Goal: Task Accomplishment & Management: Manage account settings

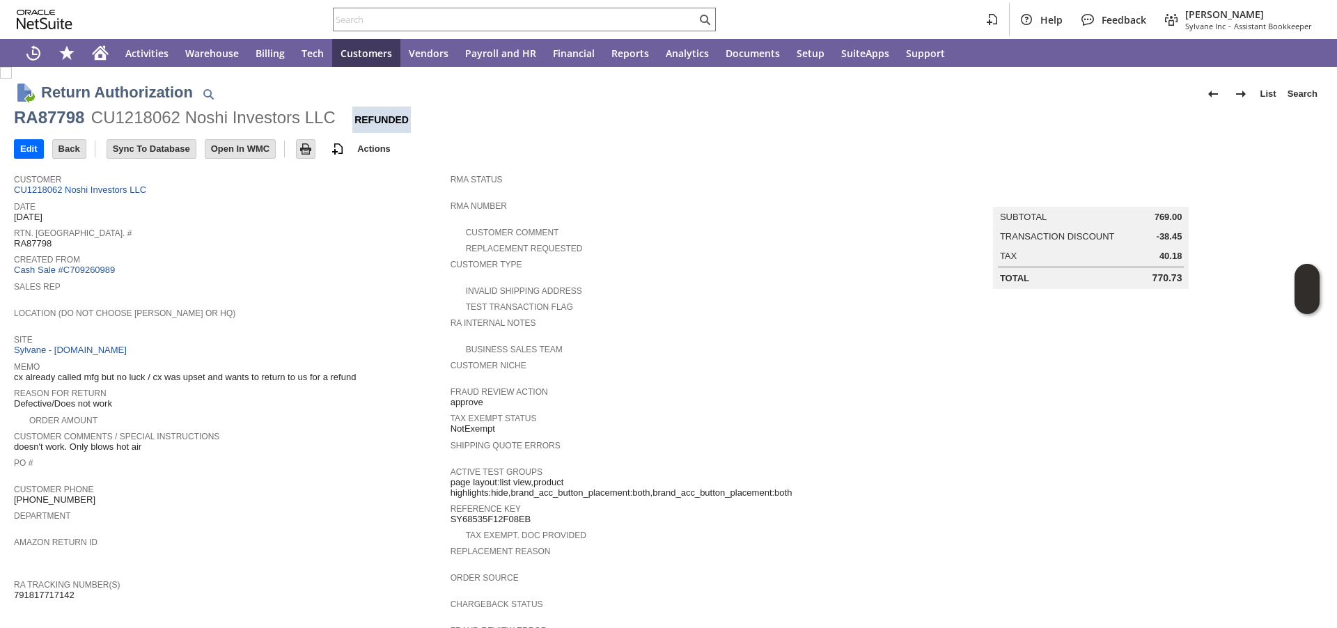
click at [396, 25] on input "text" at bounding box center [515, 19] width 363 height 17
paste input "P218547"
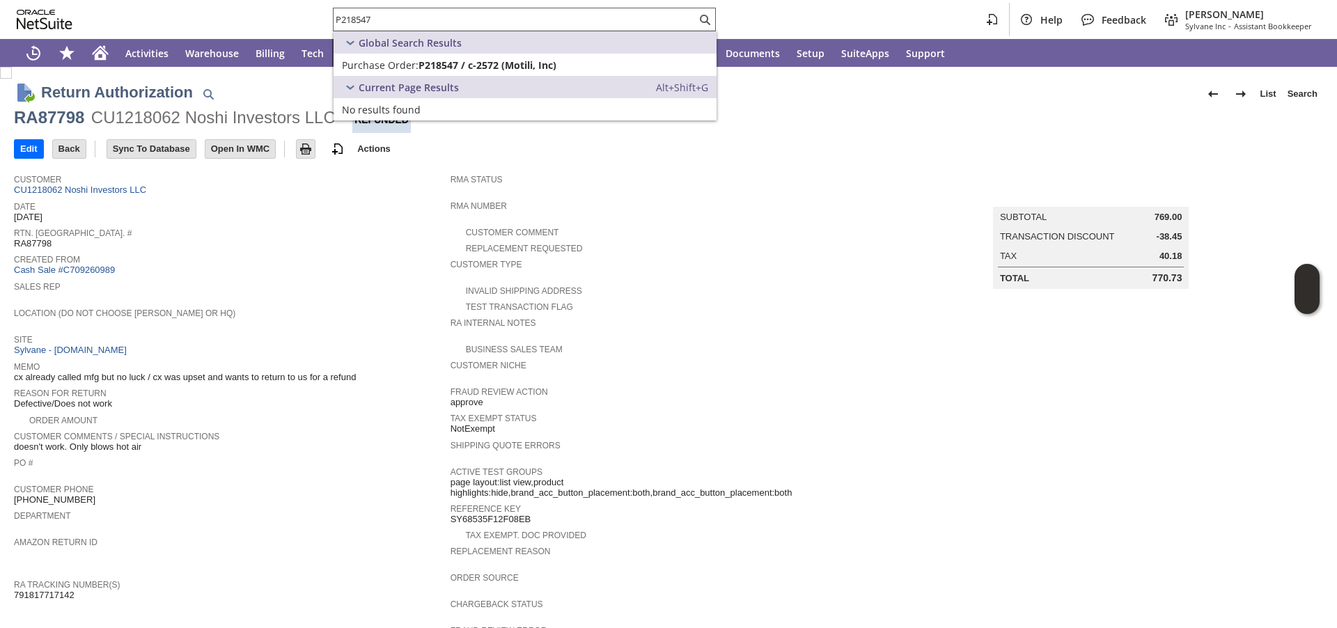
click at [482, 15] on input "P218547" at bounding box center [515, 19] width 363 height 17
click at [482, 15] on input "P218547" at bounding box center [507, 19] width 346 height 17
paste input "2043575"
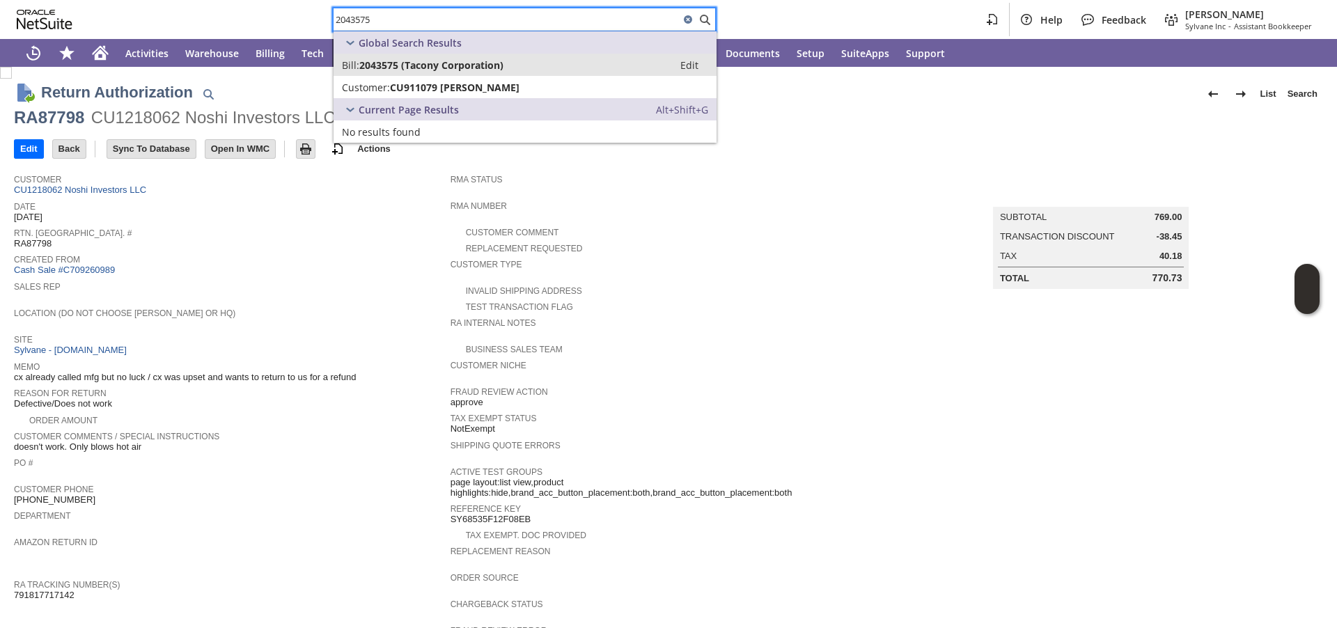
type input "2043575"
click at [430, 64] on span "2043575 (Tacony Corporation)" at bounding box center [431, 64] width 144 height 13
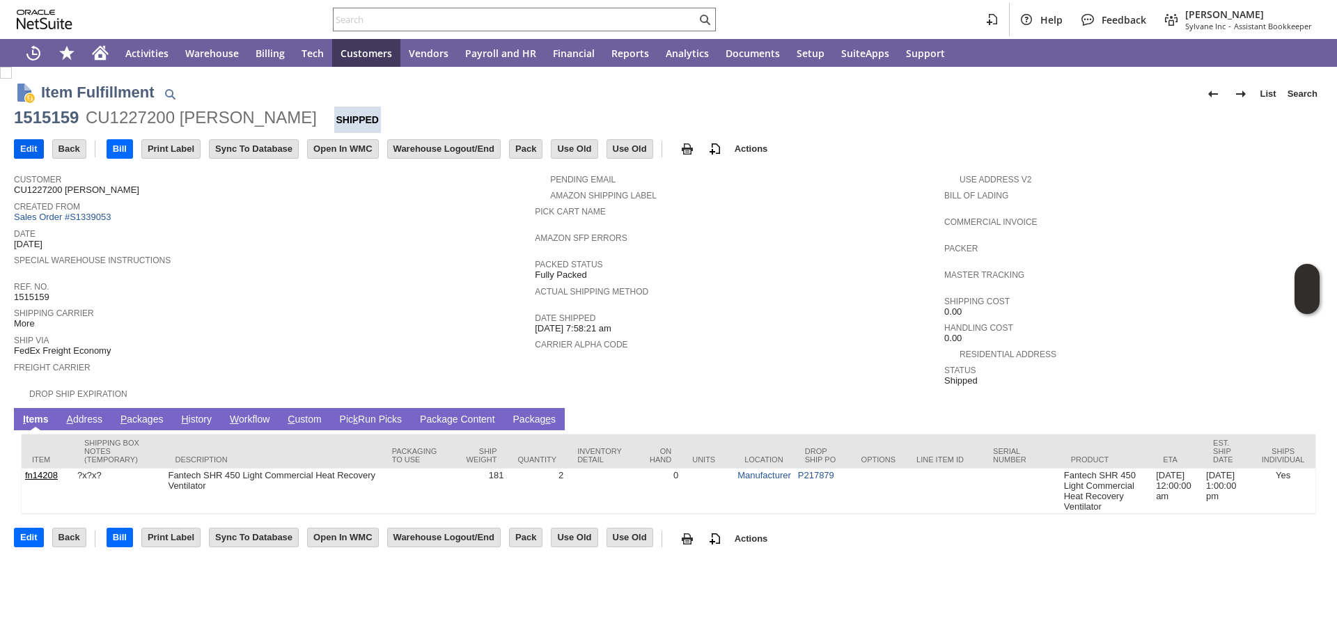
click at [37, 150] on input "Edit" at bounding box center [29, 149] width 29 height 18
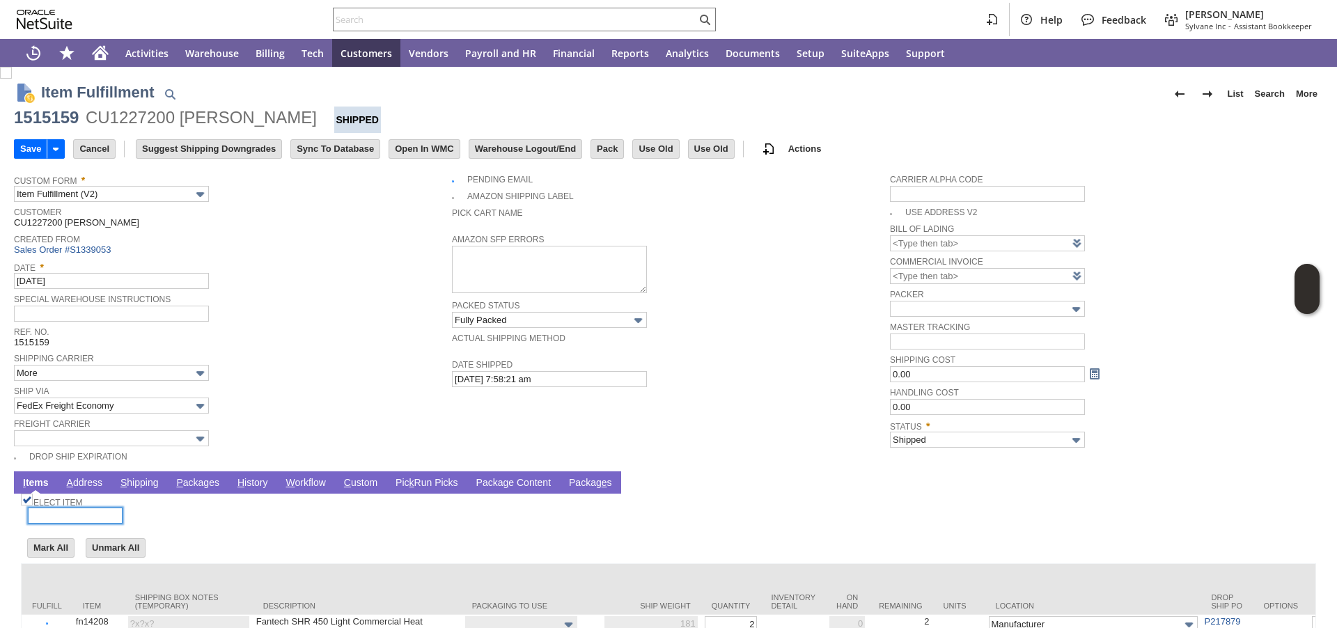
scroll to position [109, 0]
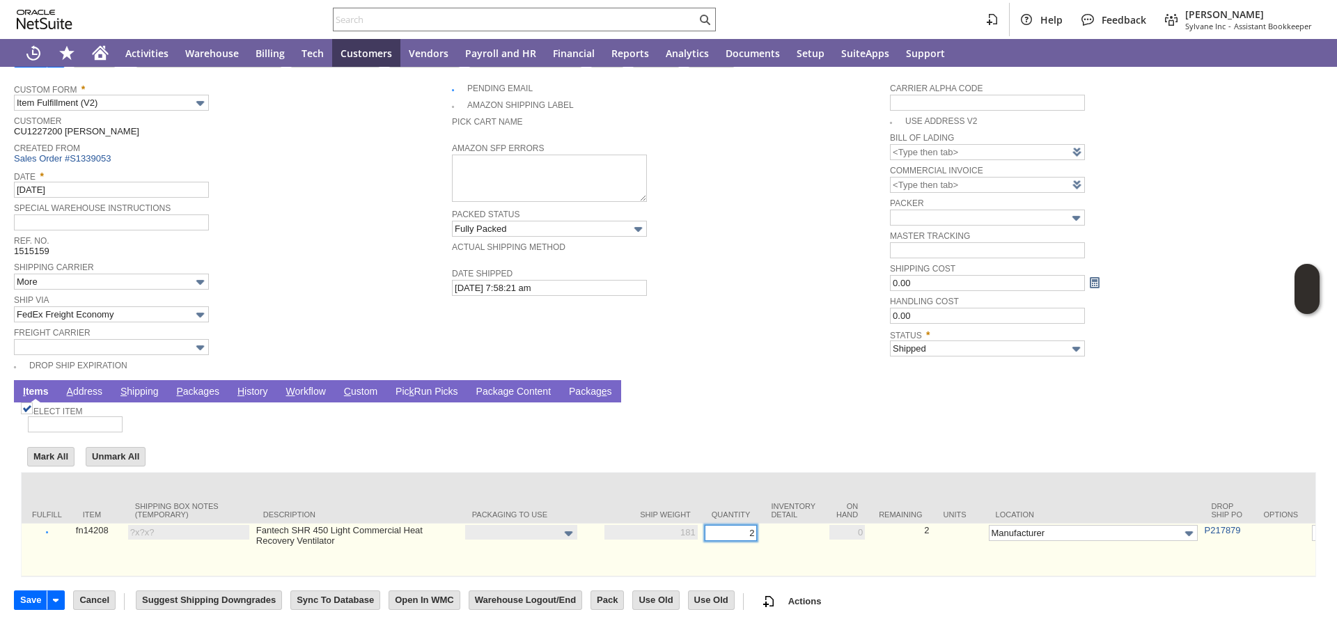
click at [710, 525] on input "2" at bounding box center [731, 533] width 53 height 16
type input "1"
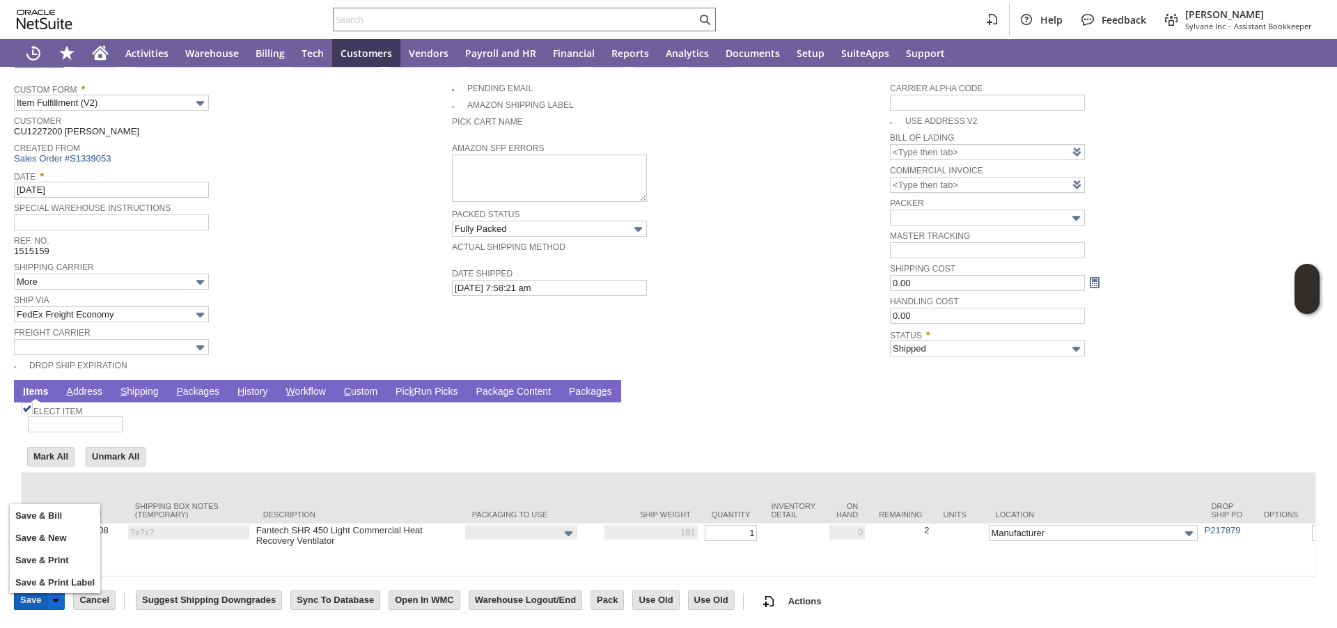
click at [37, 600] on input "Save" at bounding box center [31, 600] width 32 height 18
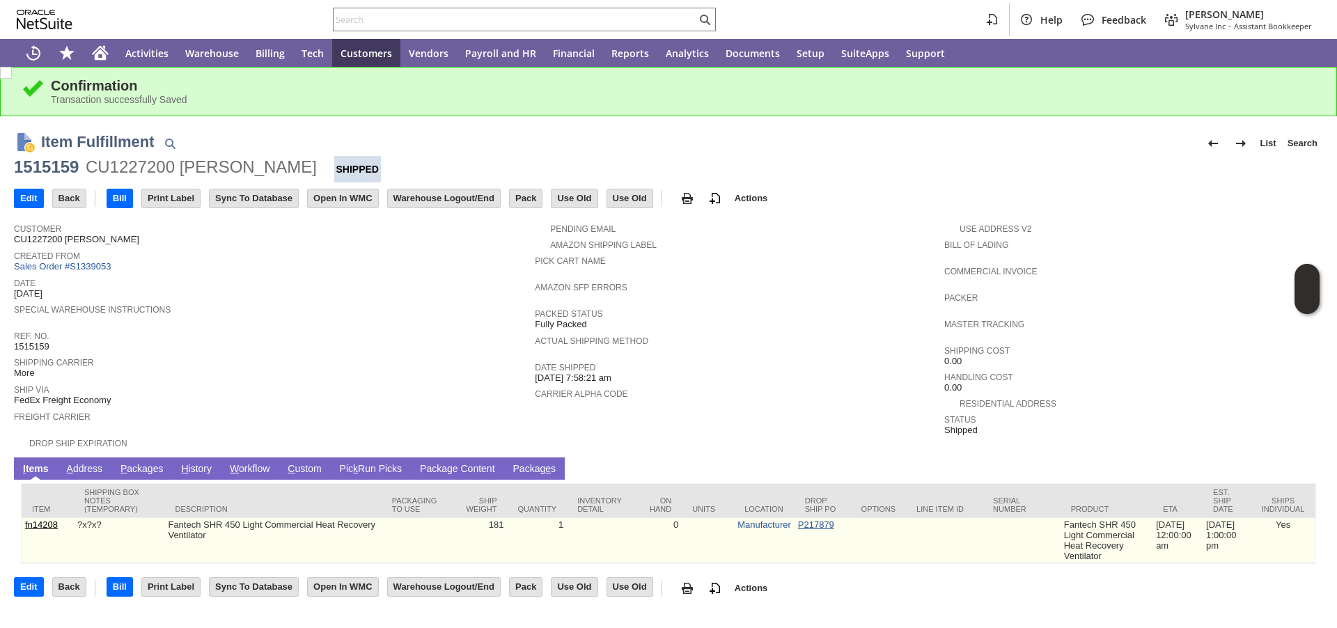
click at [805, 527] on link "P217879" at bounding box center [816, 524] width 36 height 10
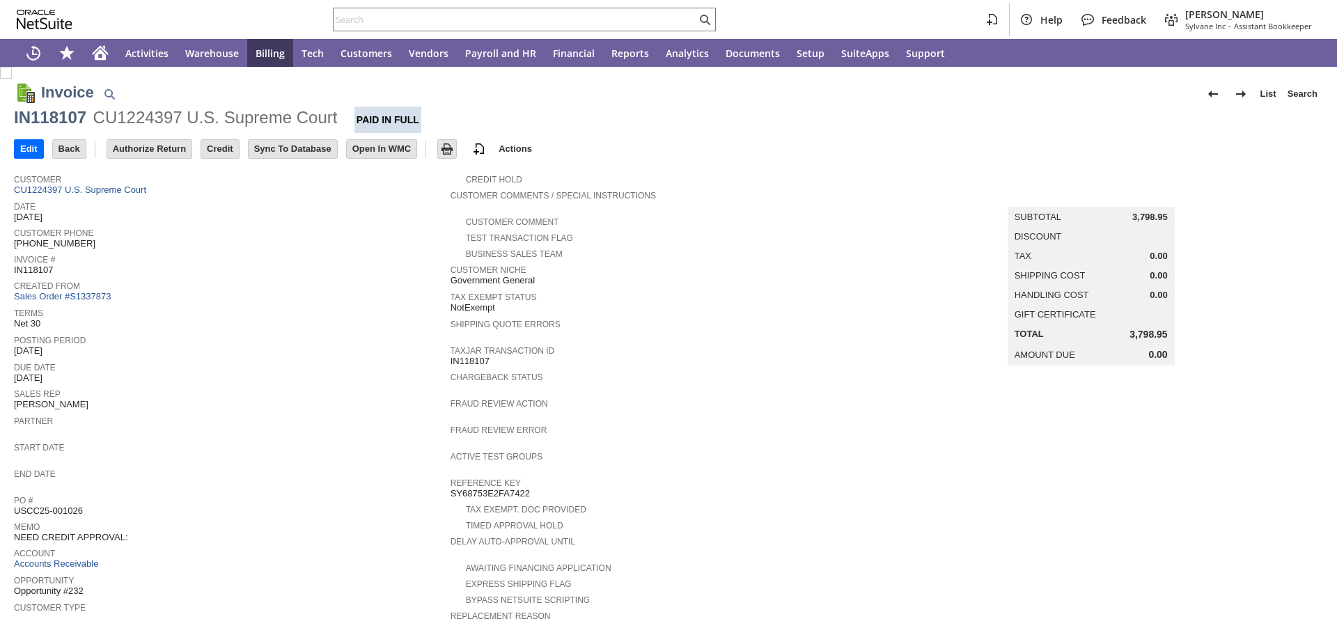
click at [350, 450] on div "Start Date" at bounding box center [229, 451] width 430 height 25
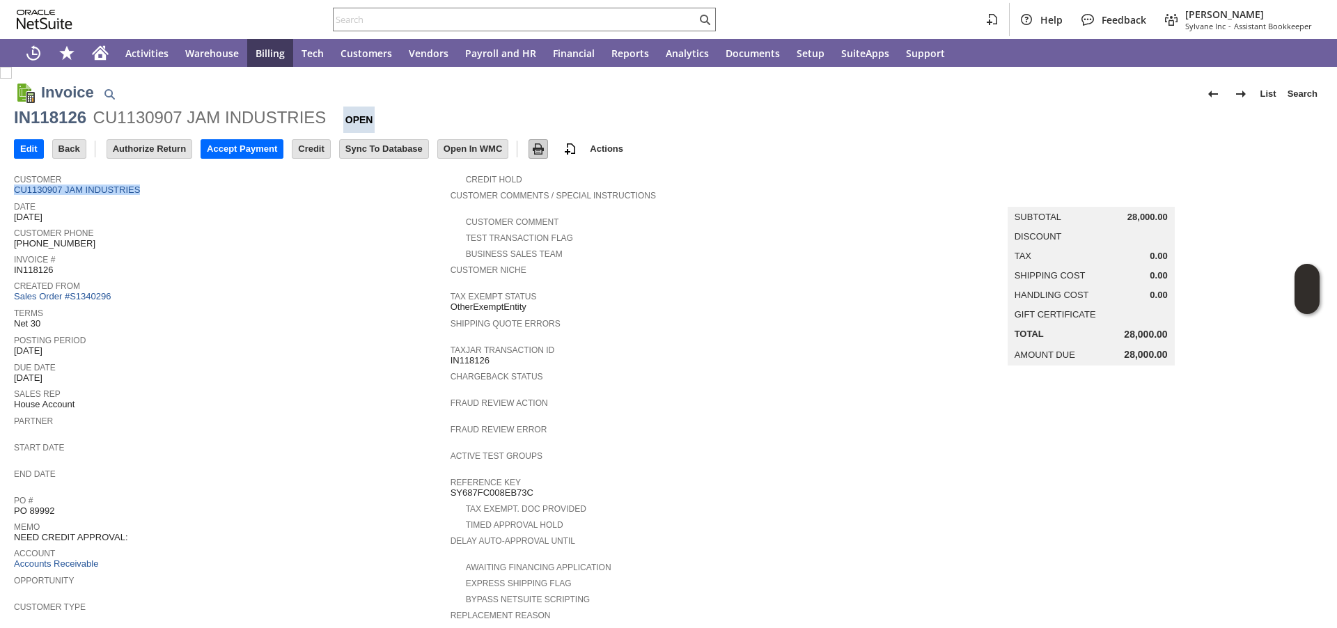
click at [547, 149] on img at bounding box center [538, 149] width 17 height 17
click at [547, 146] on img at bounding box center [538, 149] width 17 height 17
click at [547, 153] on img at bounding box center [538, 149] width 17 height 17
click at [547, 150] on img at bounding box center [538, 149] width 17 height 17
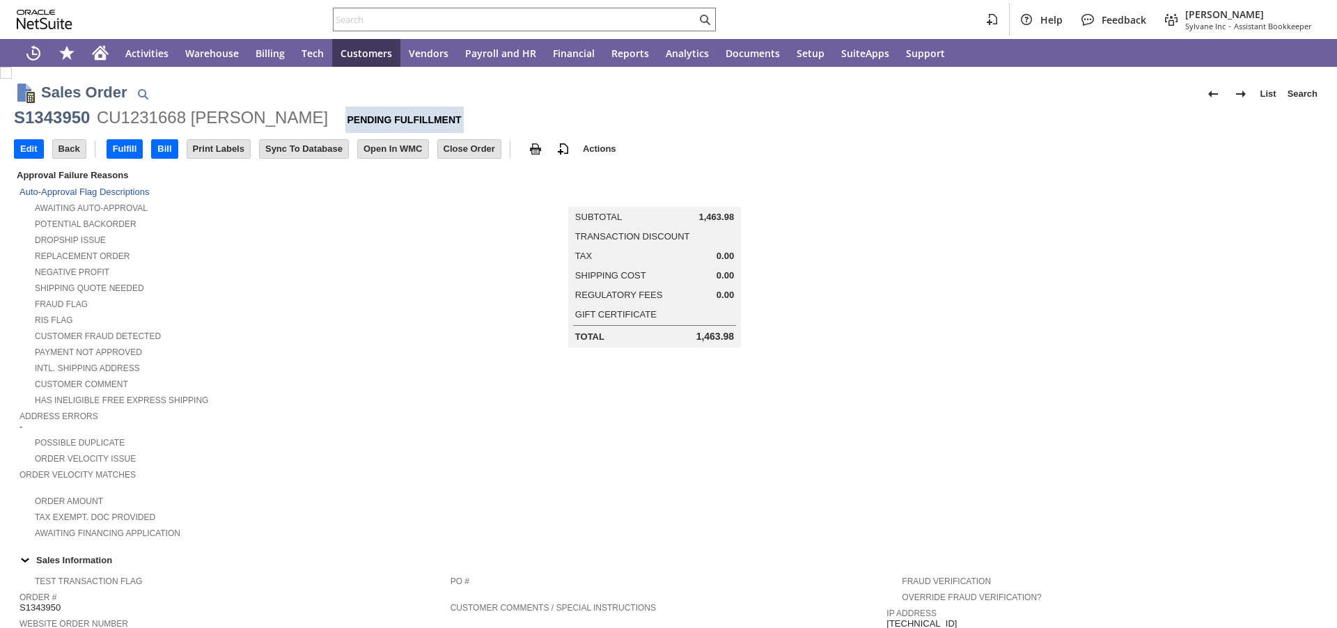
scroll to position [724, 0]
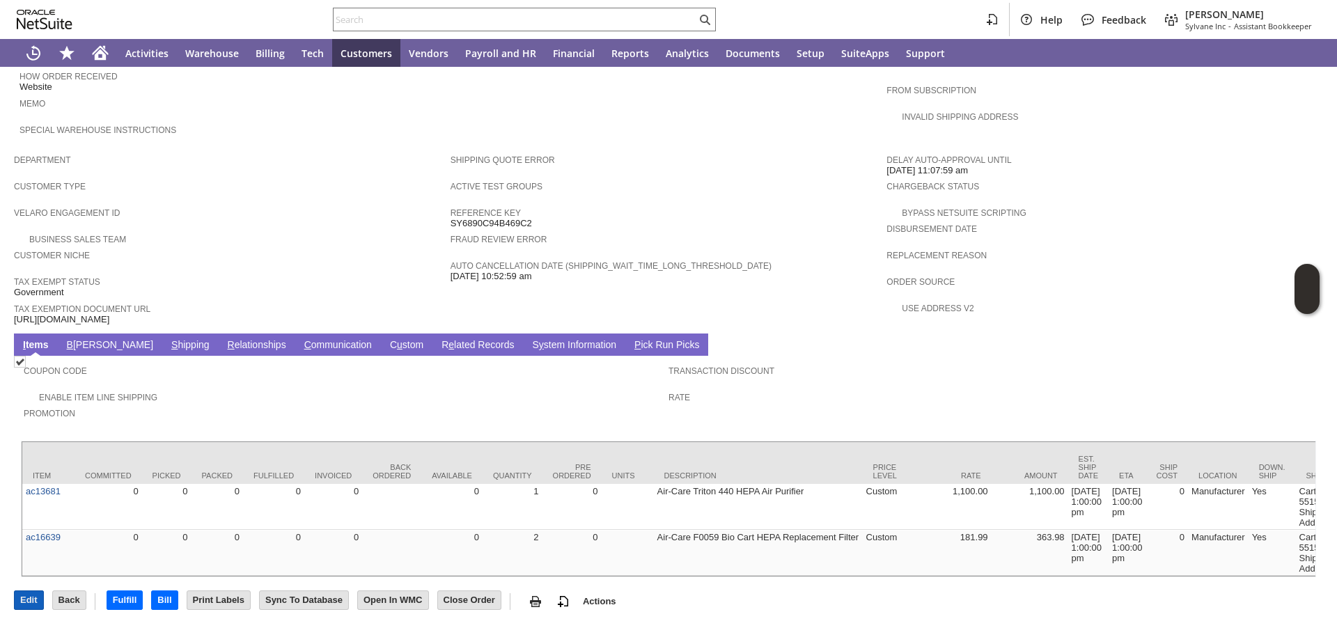
click at [36, 602] on input "Edit" at bounding box center [29, 600] width 29 height 18
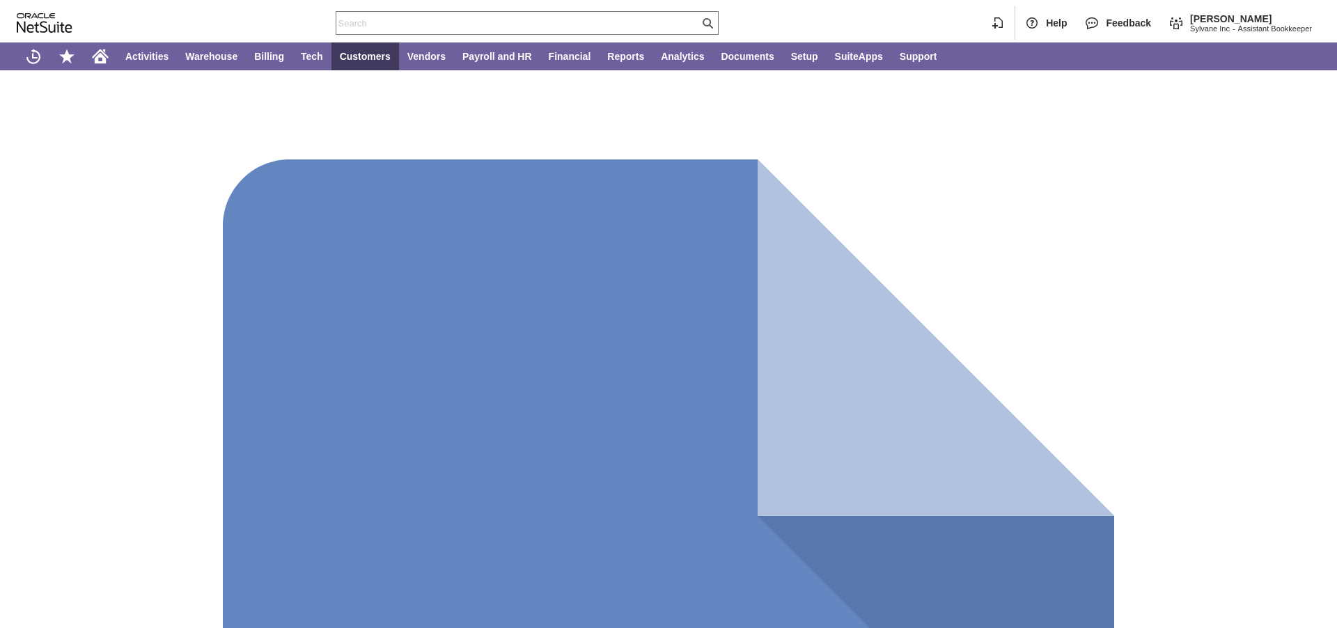
type input "Add"
type input "Copy Previous"
type input "Intelligent Recommendations ⁰"
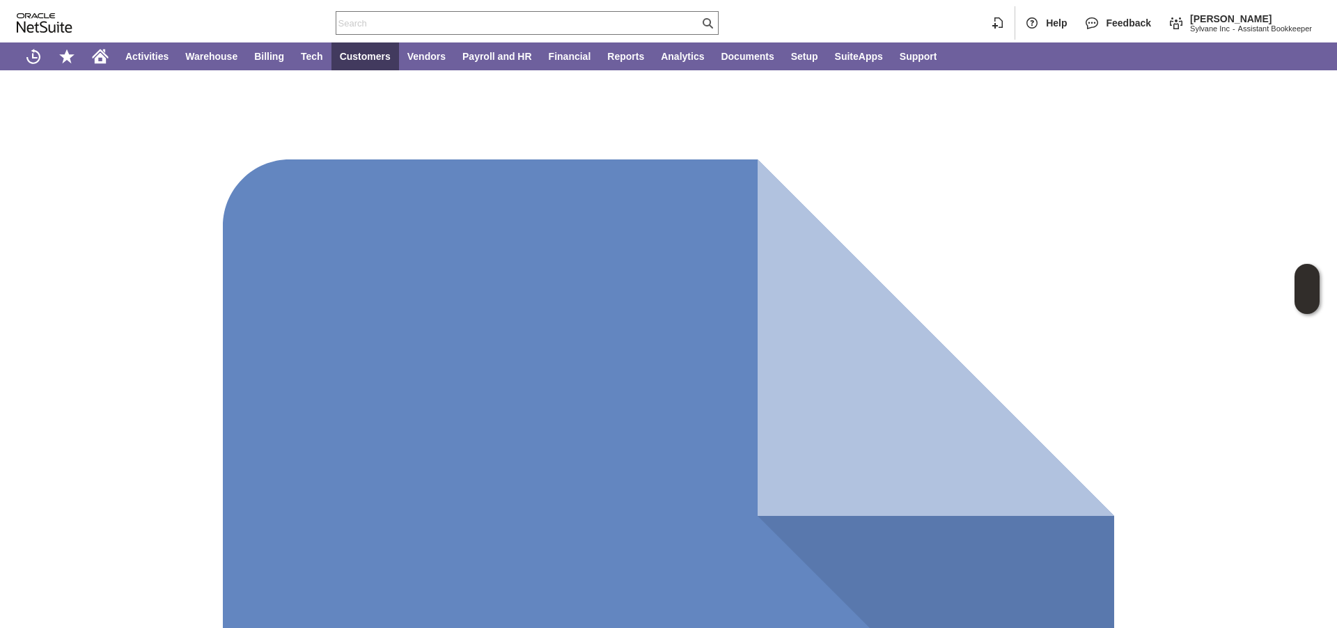
type input "[DATE] 1:00:00 pm"
type input "OK"
type input "Make Copy"
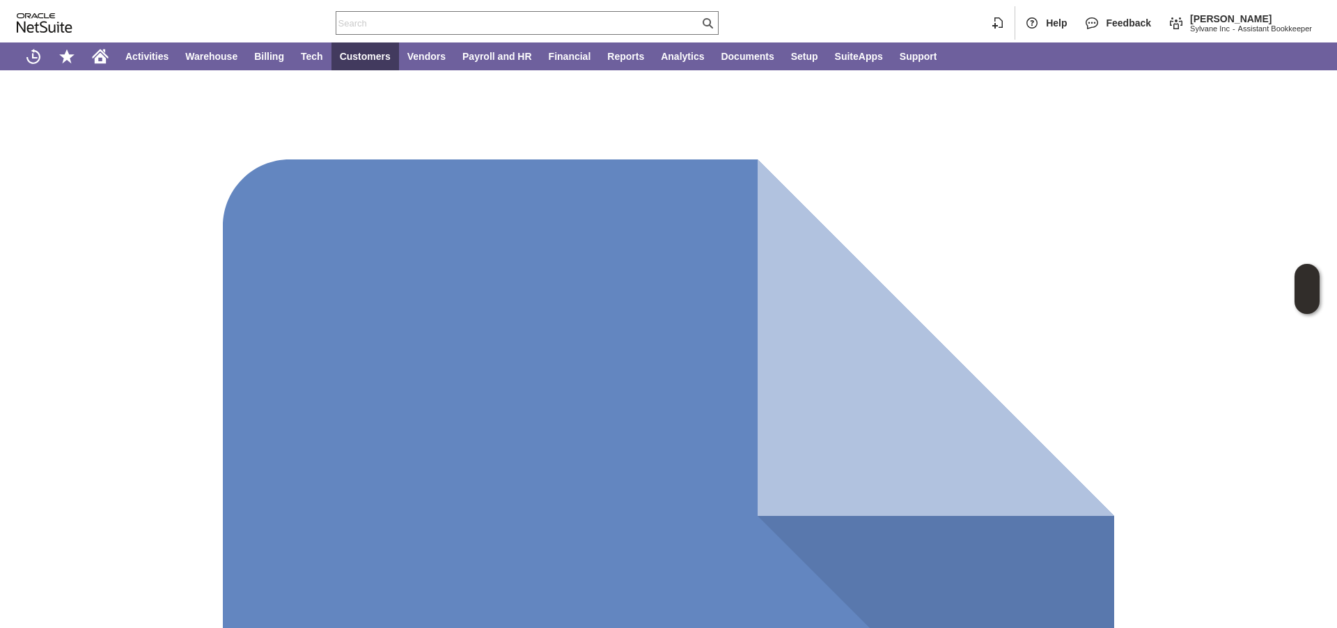
type input "[DATE] 1:00:00 pm"
type input "Add"
type input "Copy Previous"
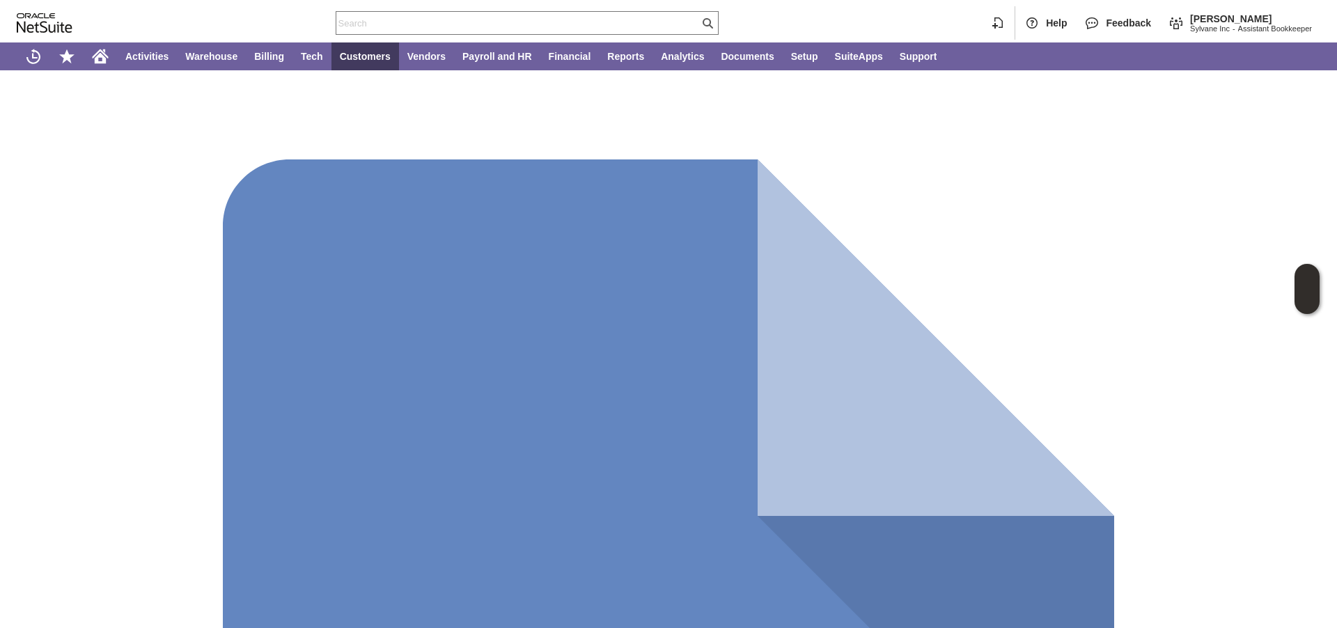
scroll to position [946, 0]
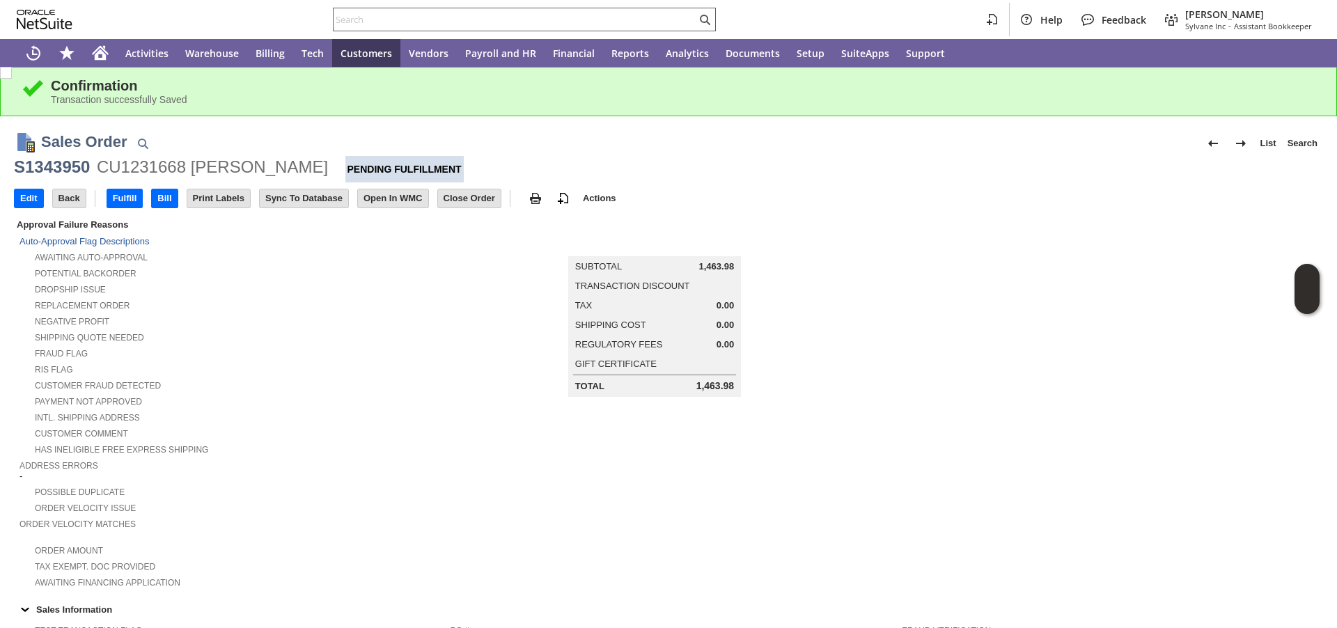
click at [502, 16] on input "text" at bounding box center [515, 19] width 363 height 17
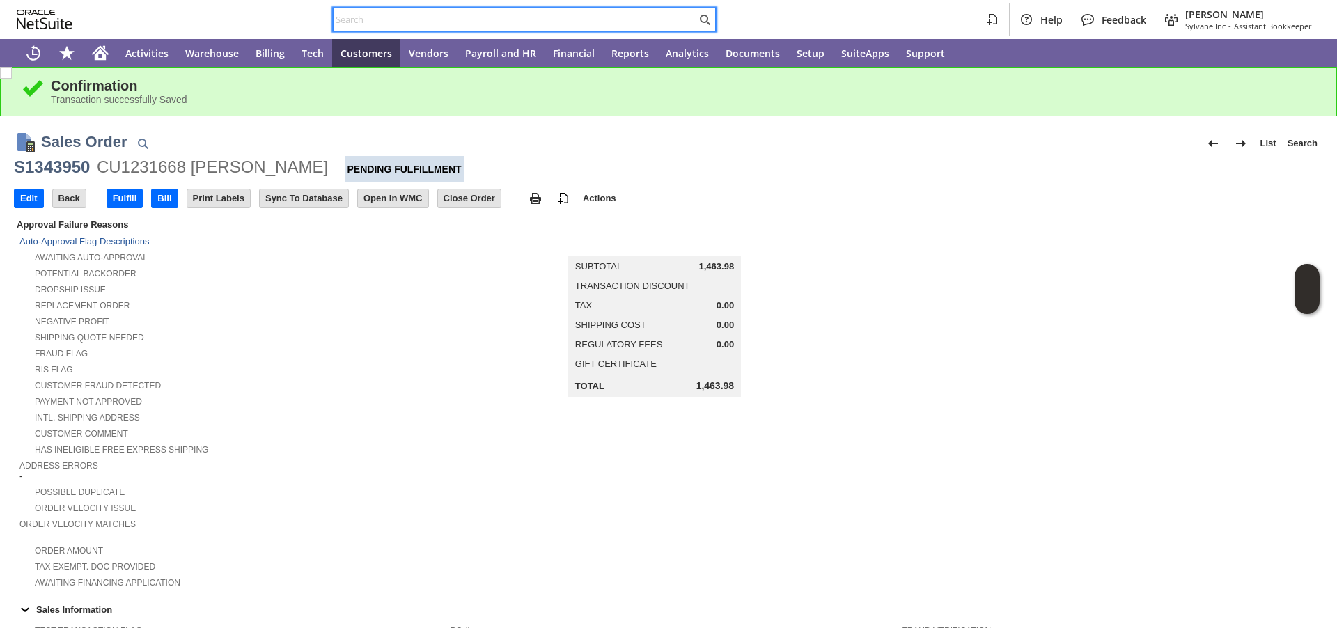
paste input "P218447"
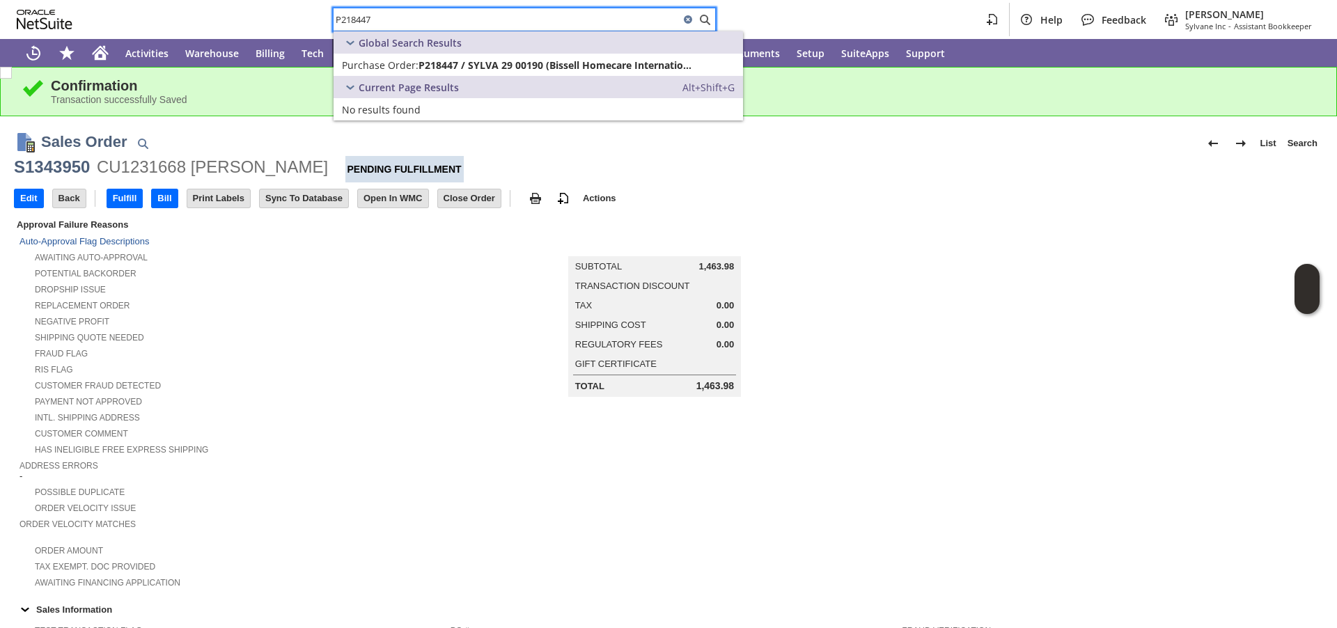
type input "P218447"
click at [384, 63] on span "Purchase Order:" at bounding box center [380, 64] width 77 height 13
